Goal: Task Accomplishment & Management: Manage account settings

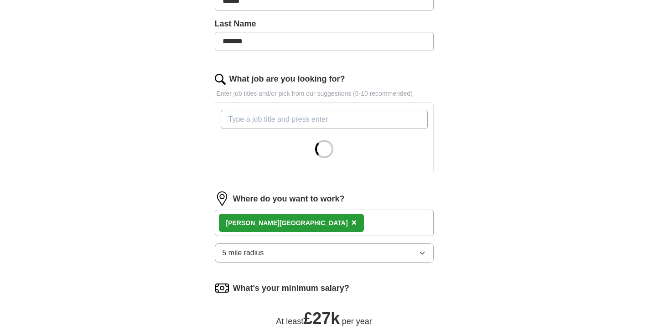
scroll to position [234, 0]
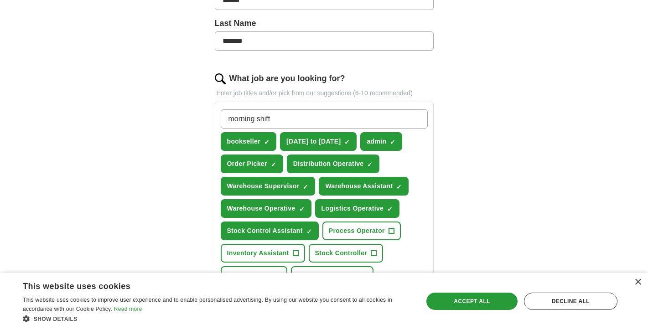
type input "morning shifts"
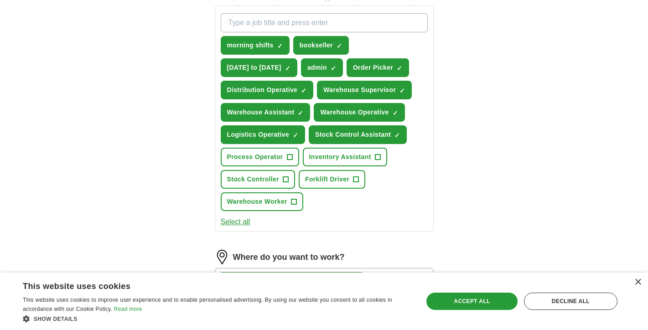
scroll to position [333, 0]
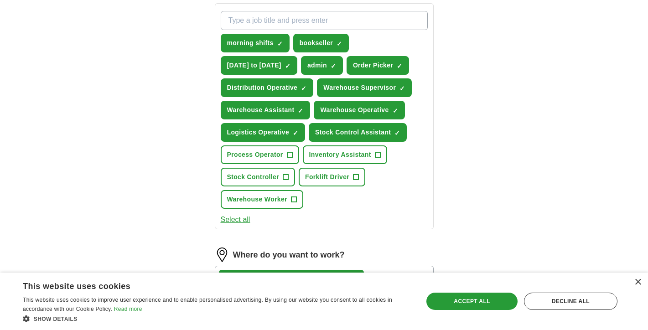
click at [358, 180] on span "+" at bounding box center [356, 177] width 5 height 7
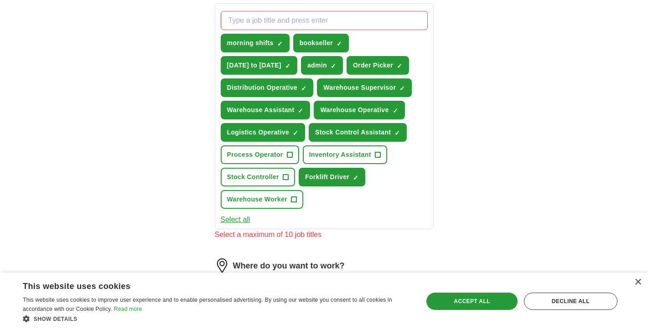
click at [294, 203] on span "+" at bounding box center [293, 199] width 5 height 7
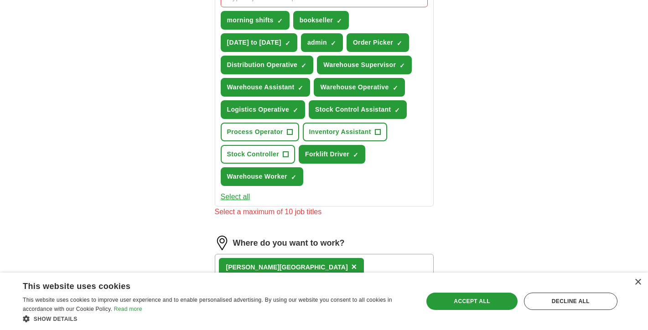
scroll to position [355, 0]
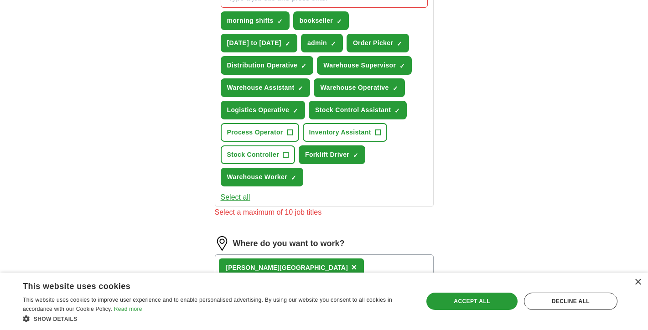
click at [234, 200] on button "Select all" at bounding box center [236, 197] width 30 height 11
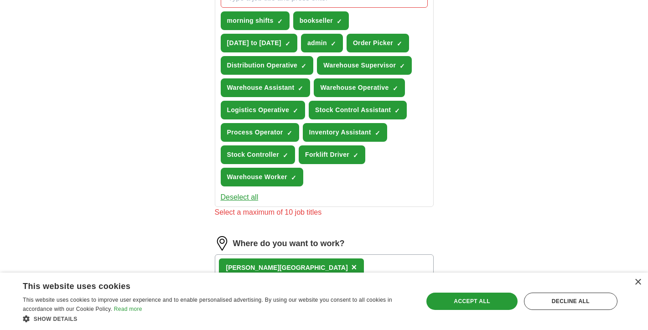
click at [234, 200] on button "Deselect all" at bounding box center [240, 197] width 38 height 11
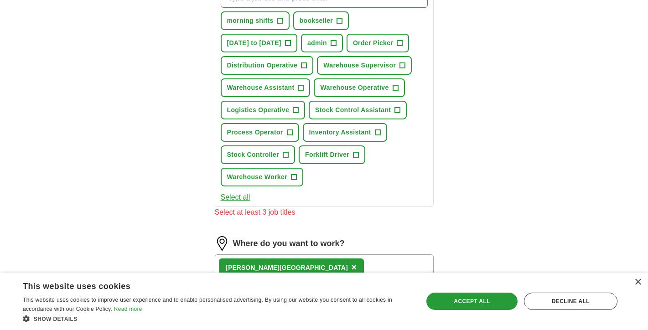
click at [282, 22] on span "+" at bounding box center [279, 20] width 5 height 7
click at [339, 21] on span "+" at bounding box center [339, 20] width 5 height 7
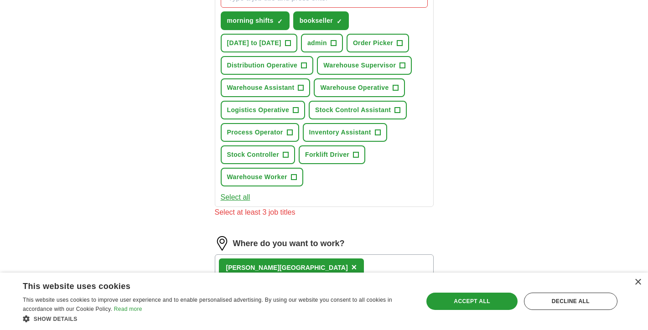
click at [305, 68] on span "+" at bounding box center [304, 65] width 5 height 7
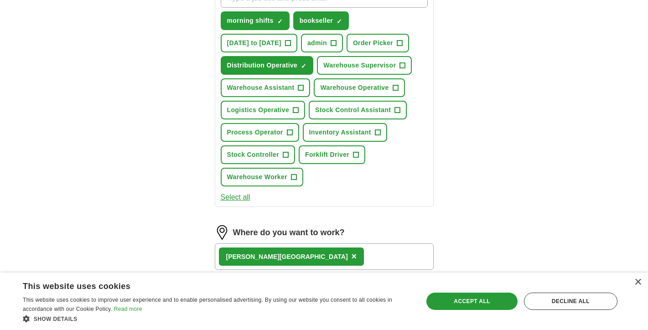
click at [335, 42] on span "+" at bounding box center [333, 43] width 5 height 7
click at [290, 42] on span "+" at bounding box center [287, 43] width 5 height 7
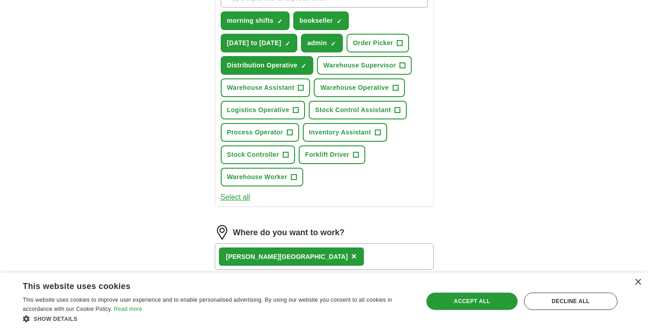
click at [402, 45] on span "+" at bounding box center [399, 43] width 5 height 7
click at [357, 154] on span "+" at bounding box center [356, 154] width 5 height 7
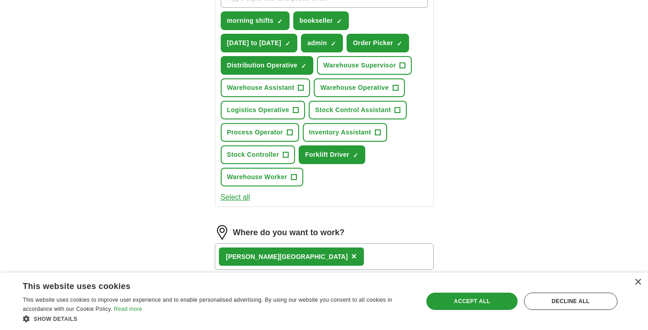
click at [395, 94] on button "Warehouse Operative +" at bounding box center [359, 87] width 91 height 19
click at [301, 88] on span "+" at bounding box center [300, 87] width 5 height 7
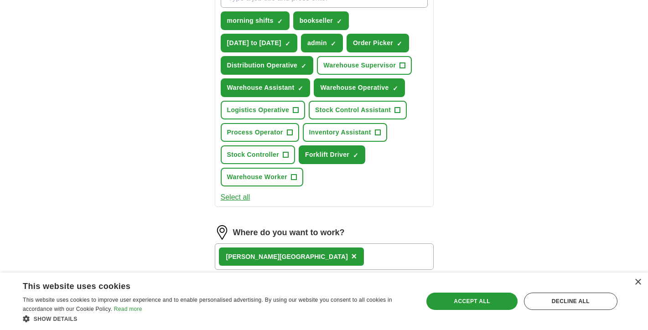
click at [299, 111] on button "Logistics Operative +" at bounding box center [263, 110] width 85 height 19
click at [289, 156] on span "+" at bounding box center [286, 155] width 6 height 6
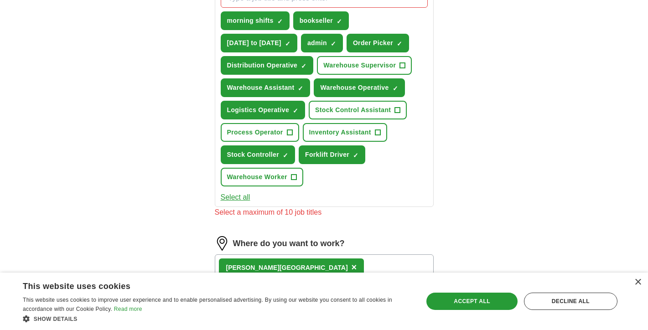
click at [0, 0] on span "×" at bounding box center [0, 0] width 0 height 0
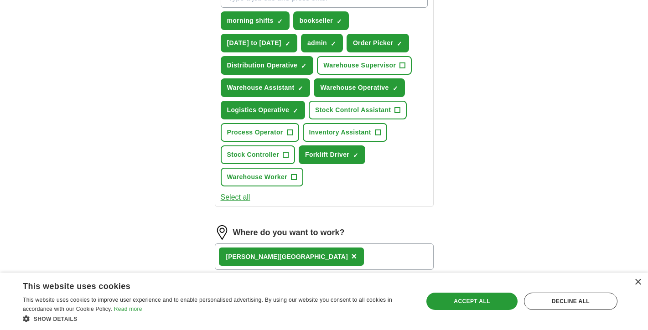
click at [295, 175] on span "+" at bounding box center [293, 177] width 5 height 7
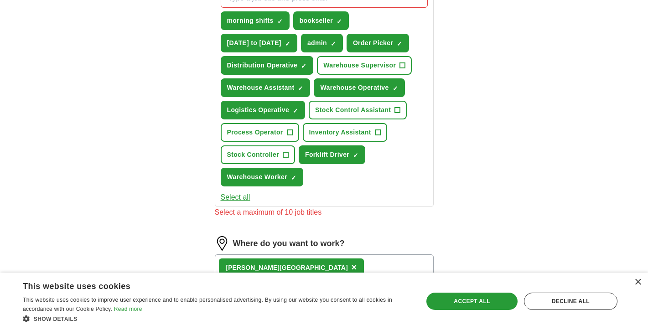
click at [289, 181] on button "Warehouse Worker ✓ ×" at bounding box center [262, 177] width 83 height 19
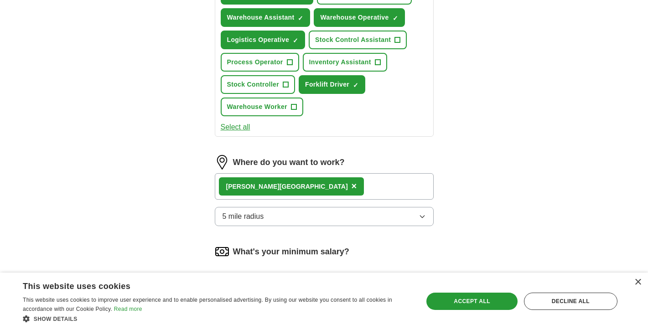
scroll to position [426, 0]
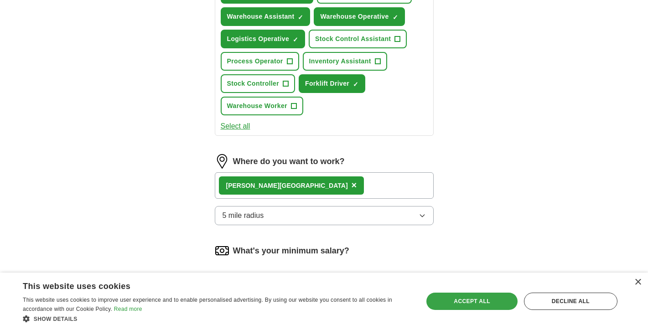
click at [468, 301] on div "Accept all" at bounding box center [472, 301] width 91 height 17
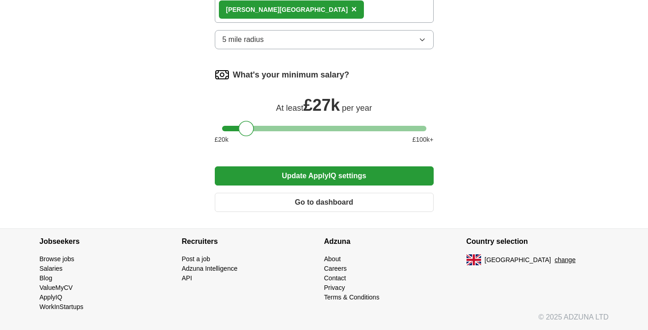
scroll to position [602, 0]
click at [333, 183] on button "Update ApplyIQ settings" at bounding box center [324, 176] width 219 height 19
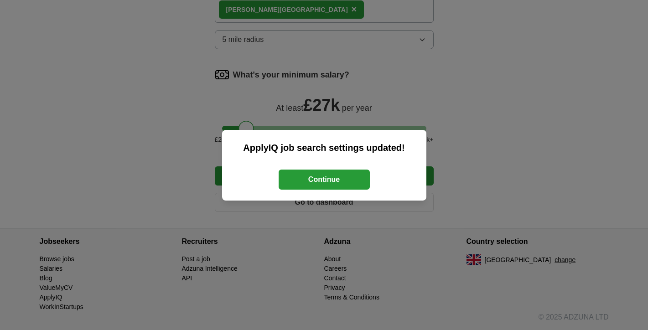
click at [333, 183] on button "Continue" at bounding box center [324, 180] width 91 height 20
